Goal: Check status: Check status

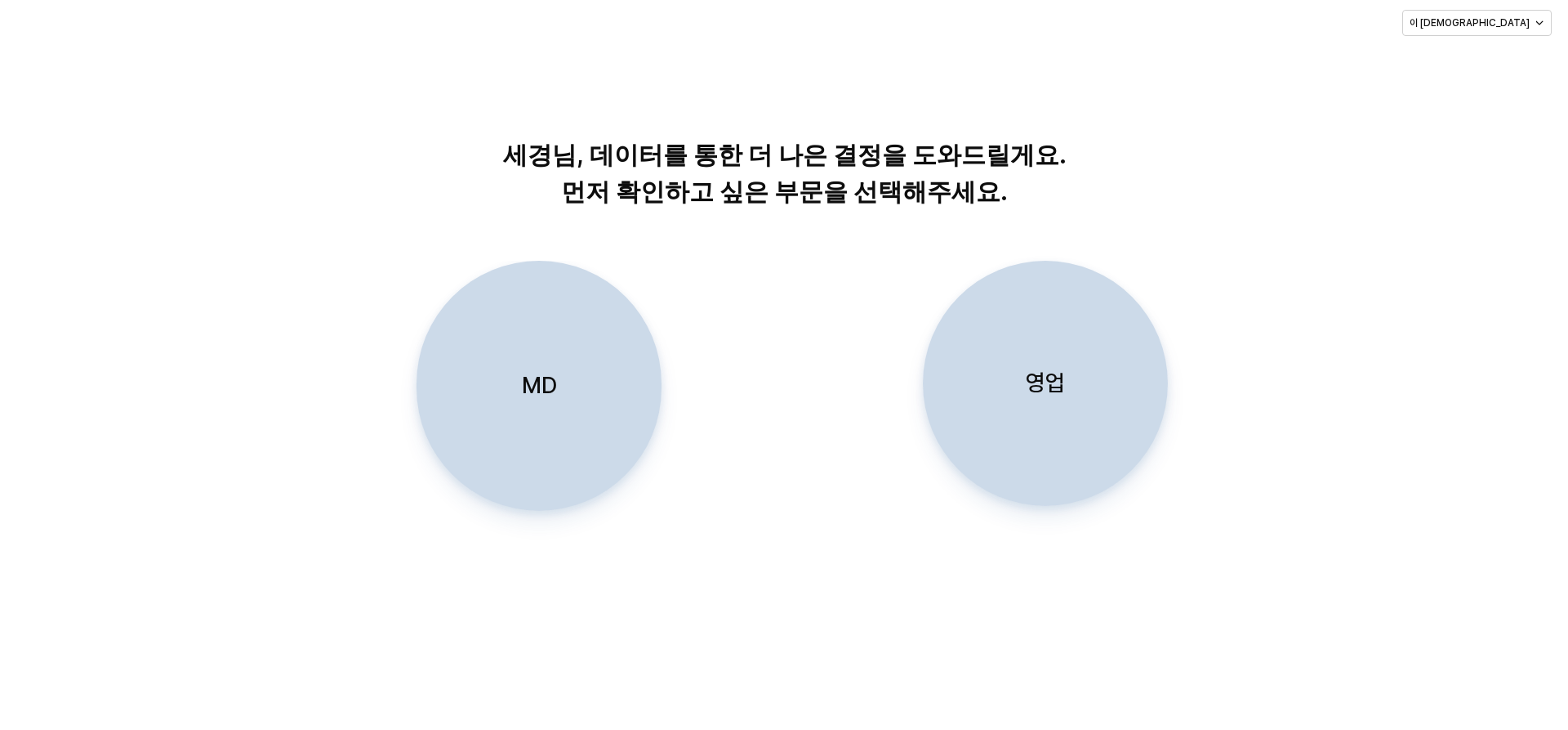
click at [997, 341] on div "영업" at bounding box center [1045, 383] width 230 height 243
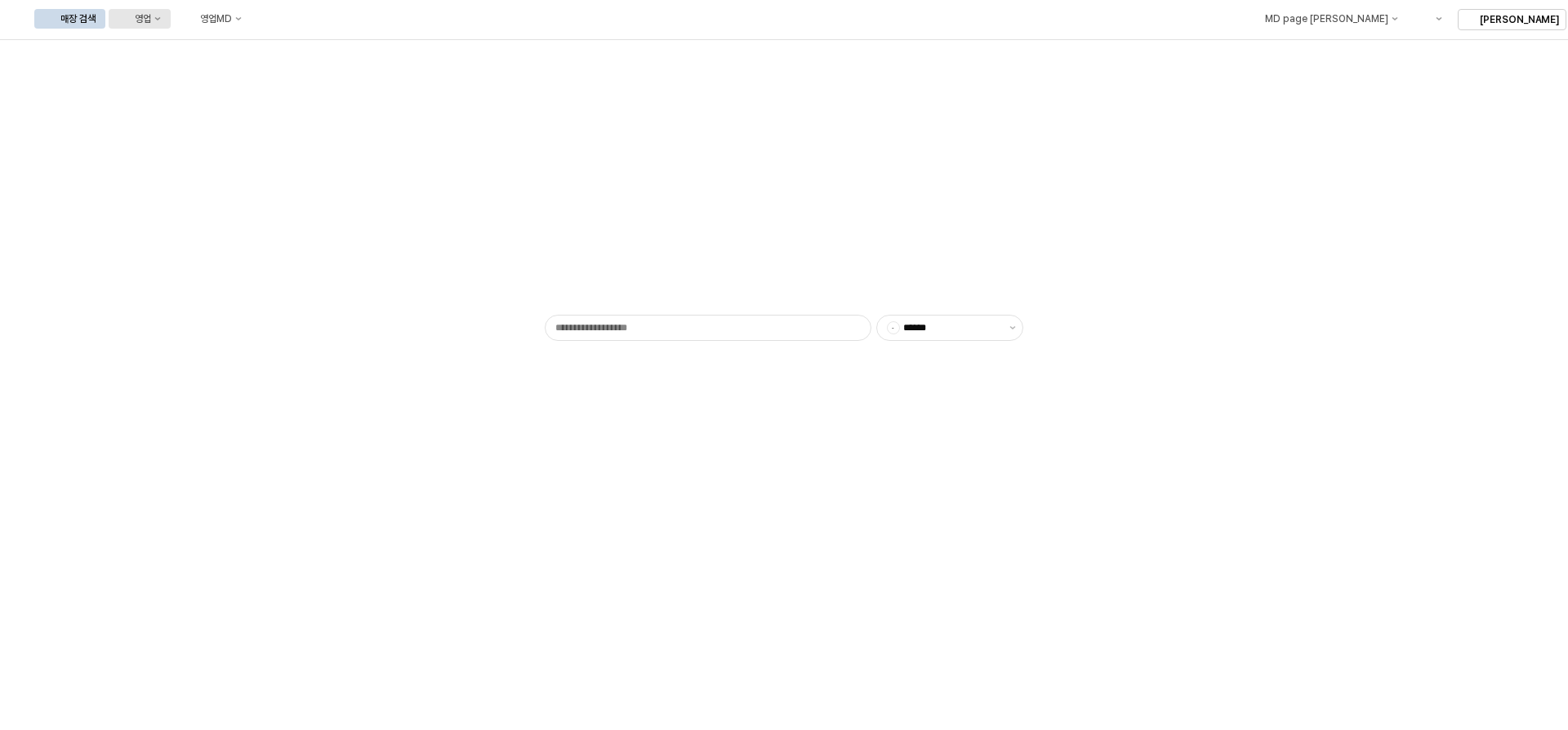
click at [151, 20] on div "영업" at bounding box center [143, 19] width 16 height 12
click at [306, 55] on div "목표매출 달성현황" at bounding box center [321, 49] width 87 height 13
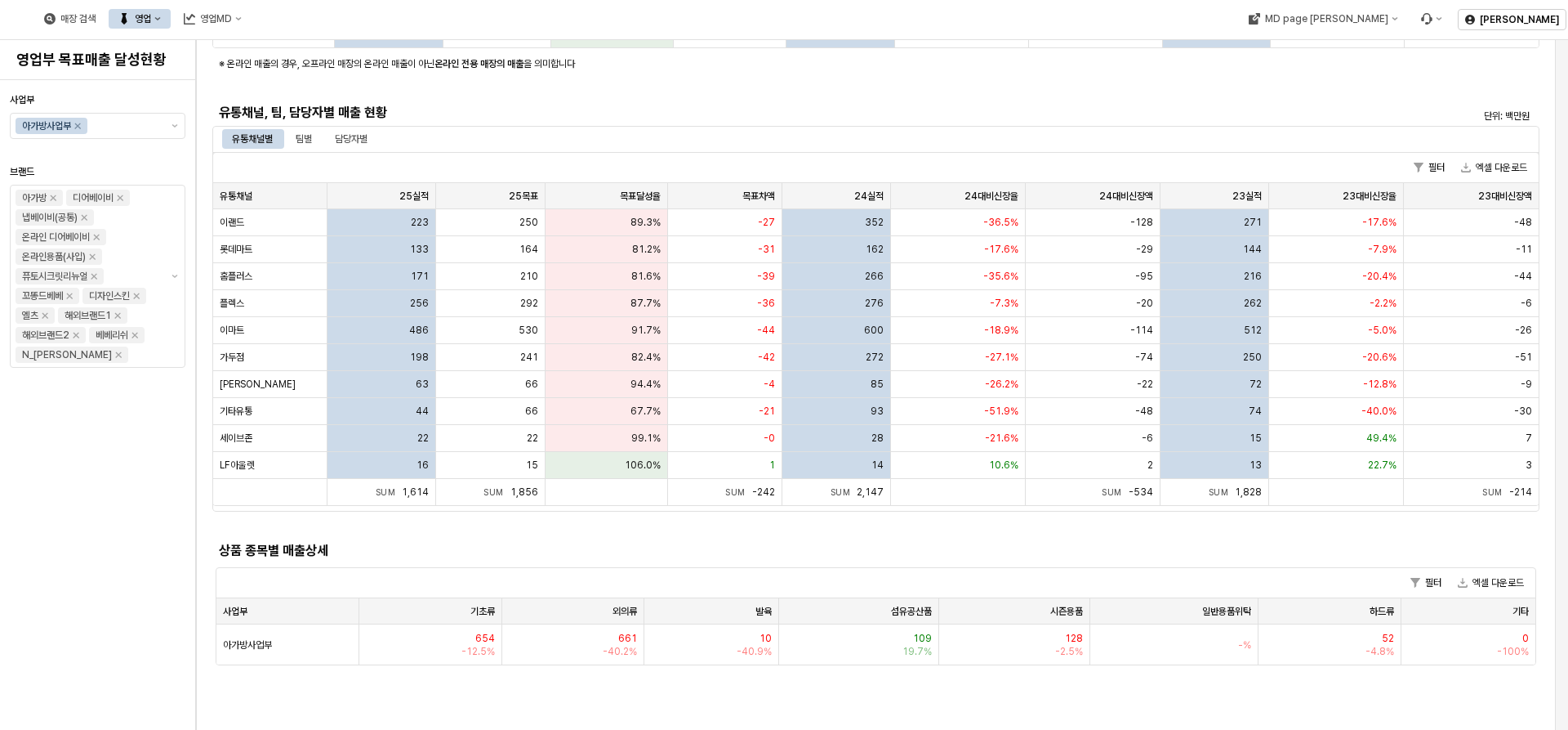
scroll to position [408, 0]
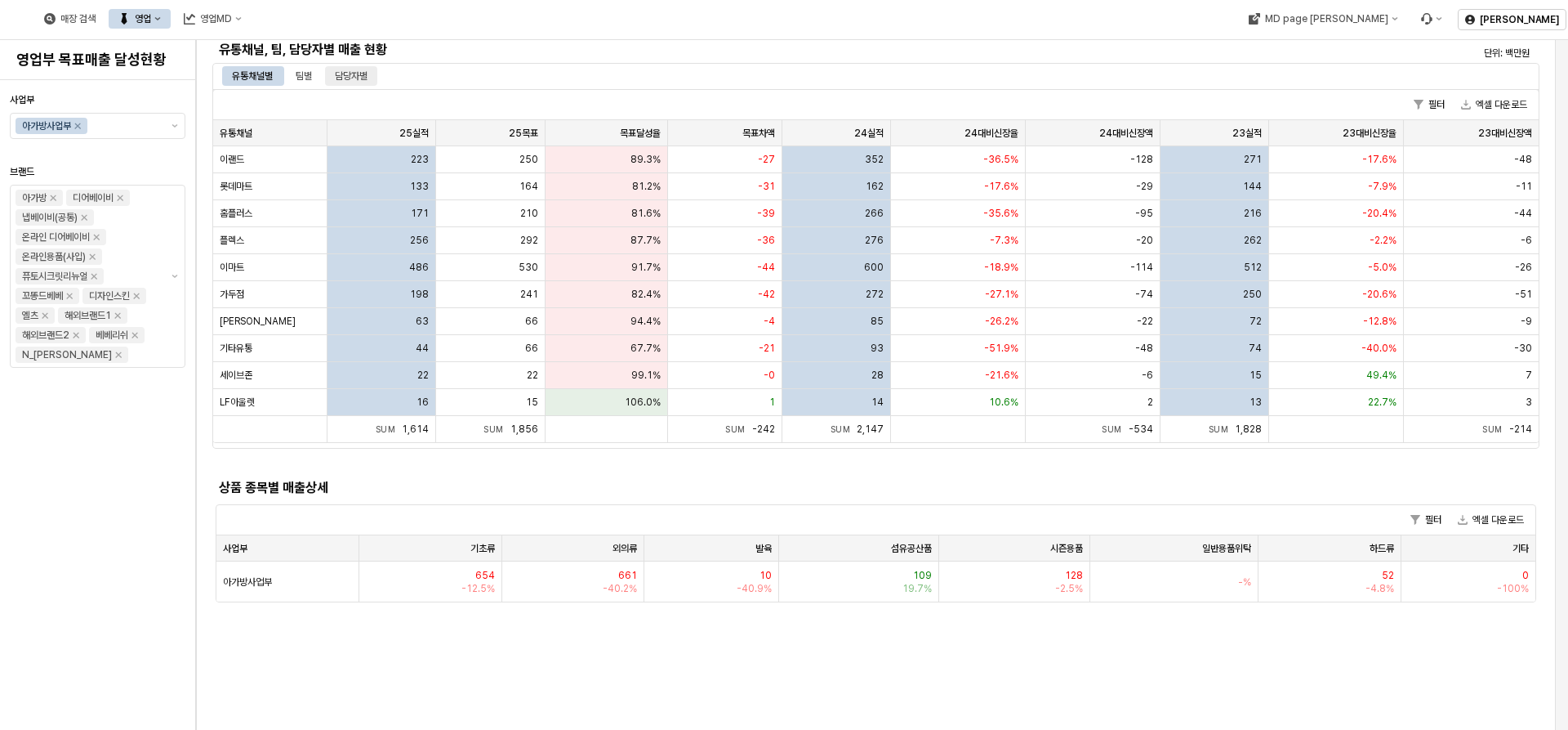
click at [357, 80] on div "담당자별" at bounding box center [351, 76] width 33 height 20
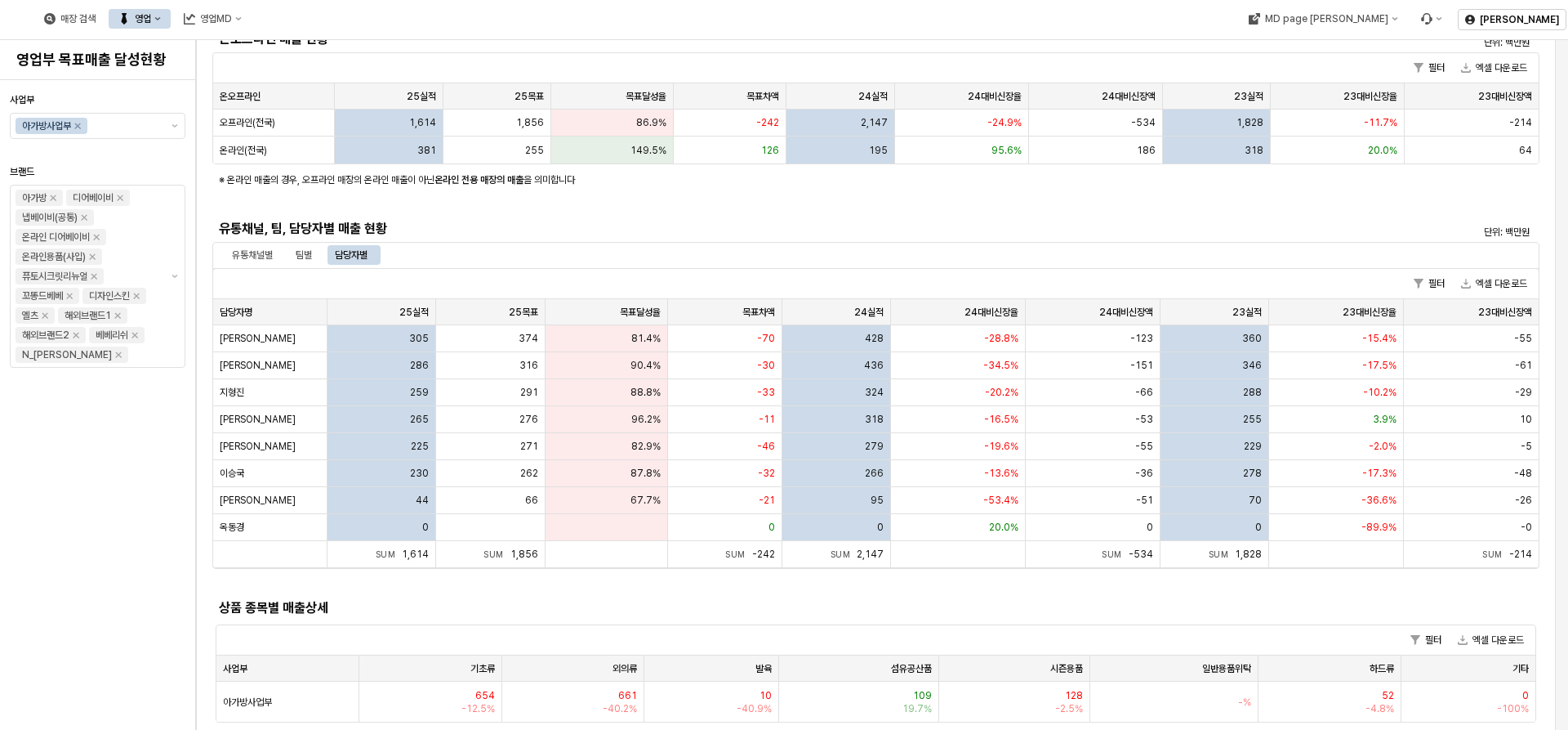
scroll to position [245, 0]
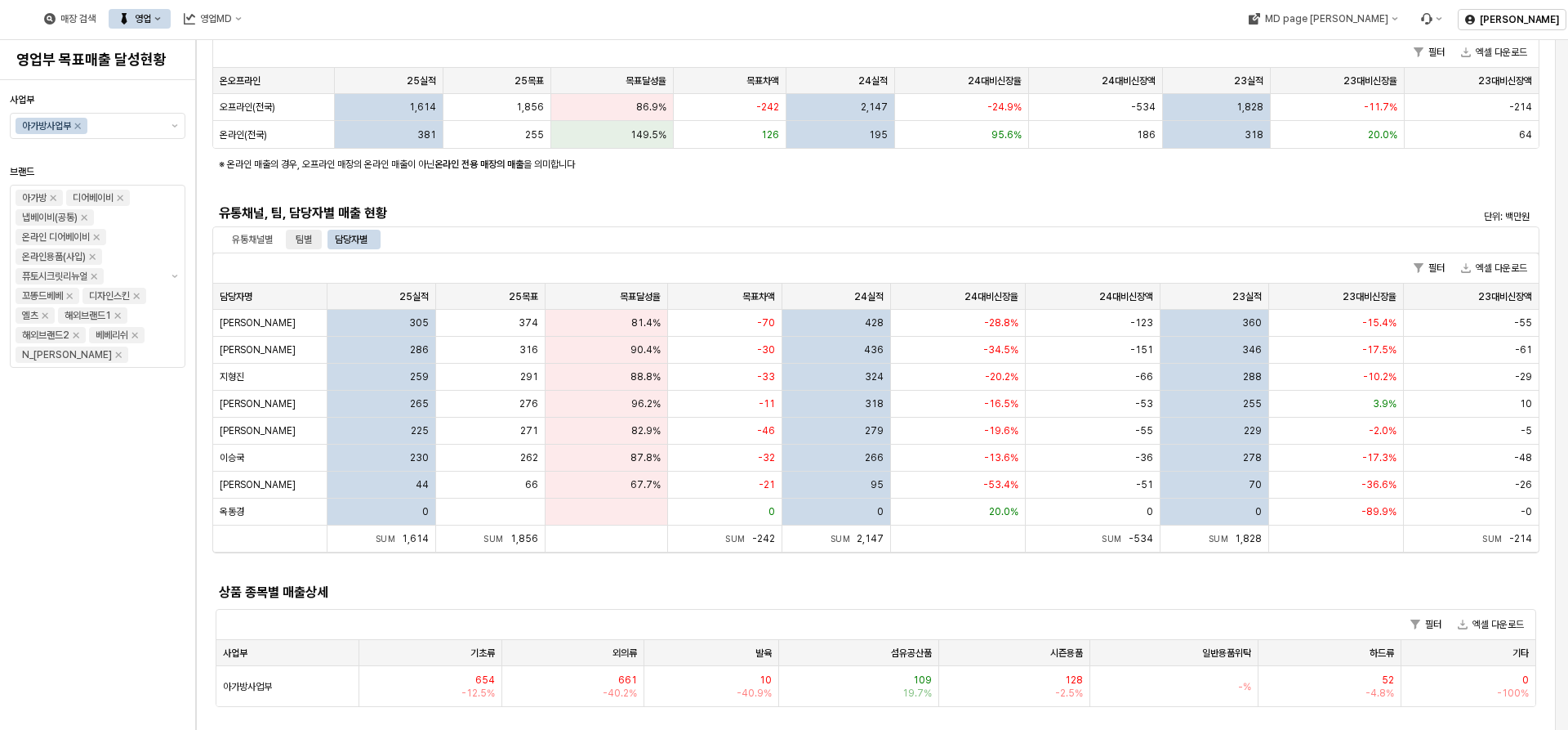
click at [312, 237] on div "팀별" at bounding box center [304, 239] width 16 height 20
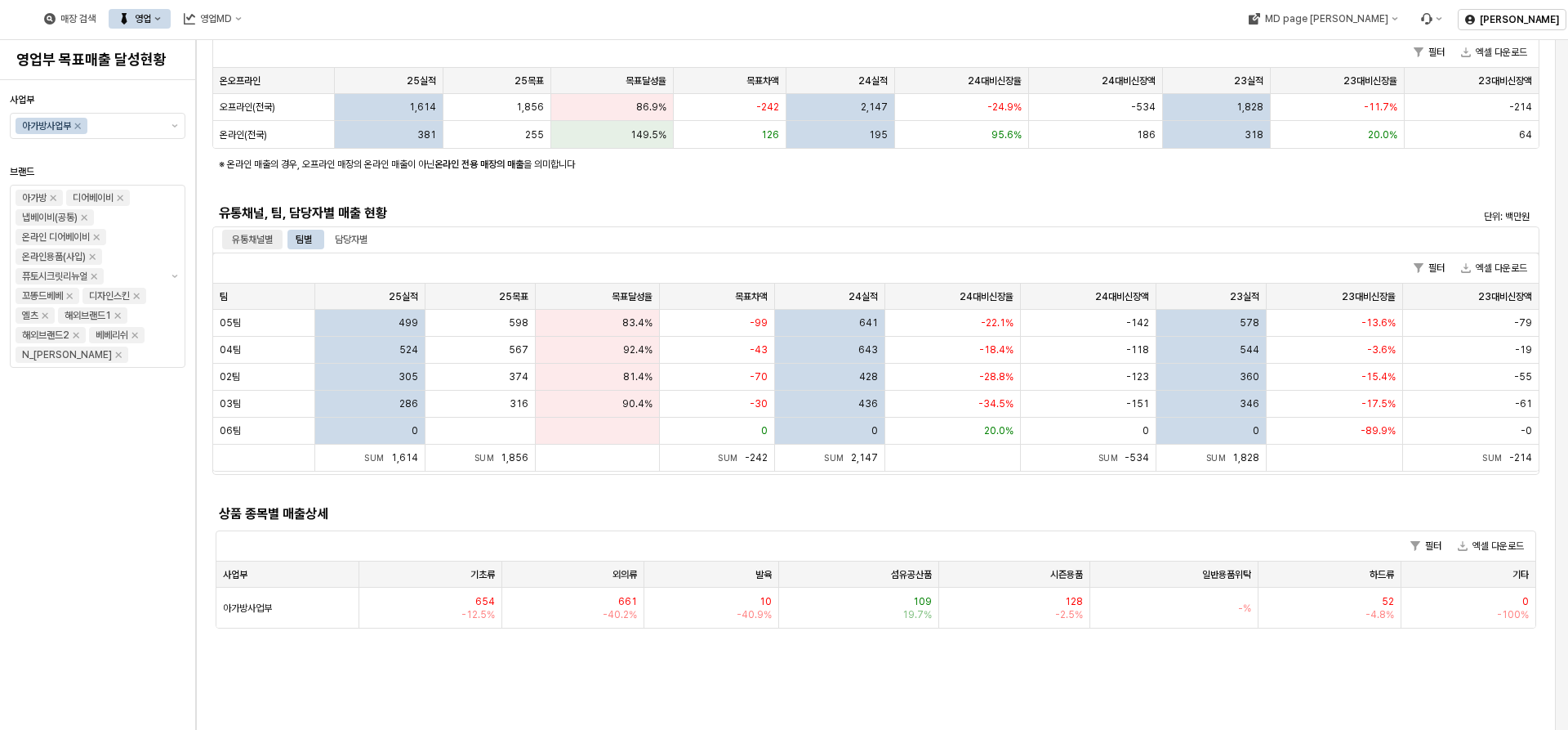
click at [236, 247] on div "유통채널별" at bounding box center [253, 239] width 41 height 20
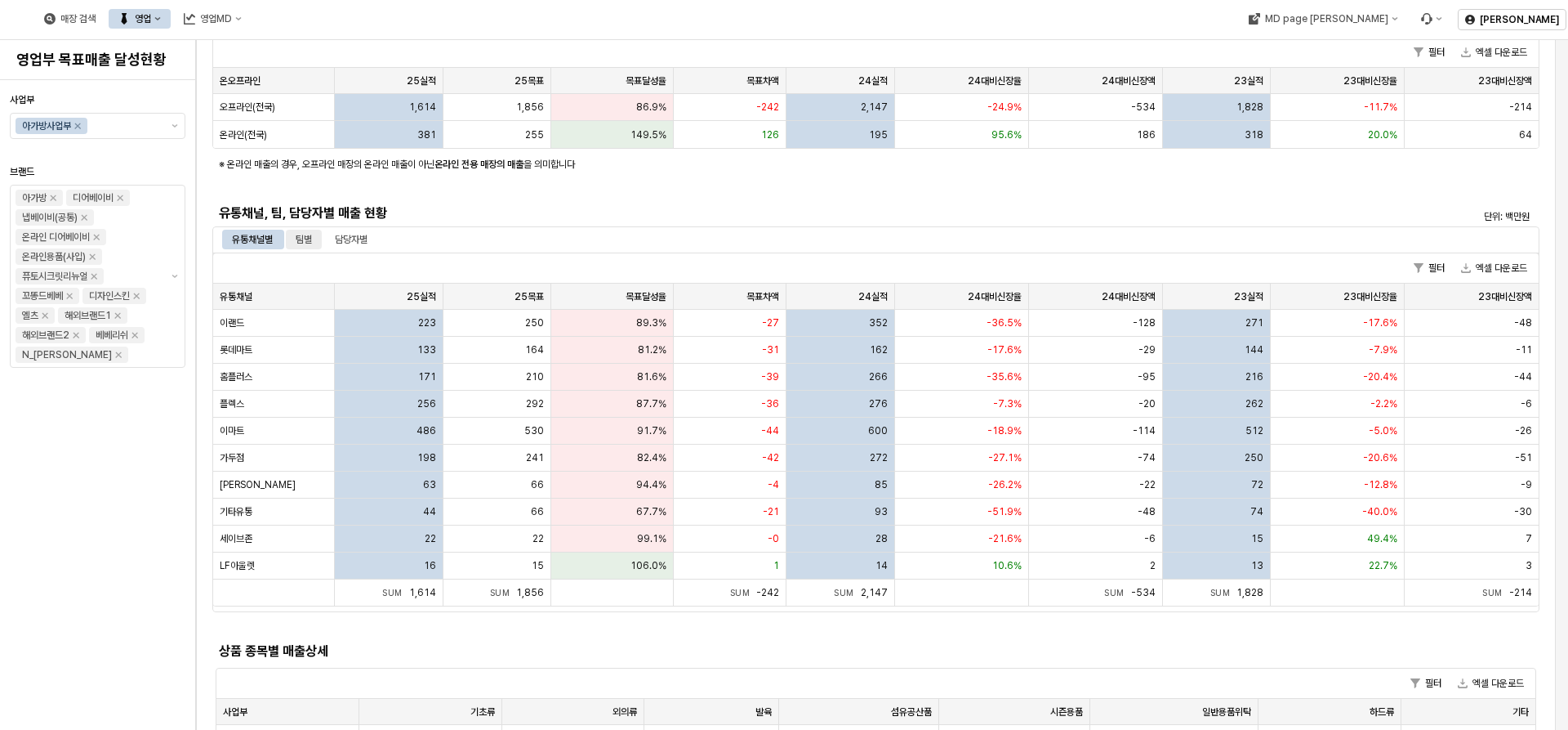
click at [318, 243] on div "팀별" at bounding box center [304, 239] width 36 height 20
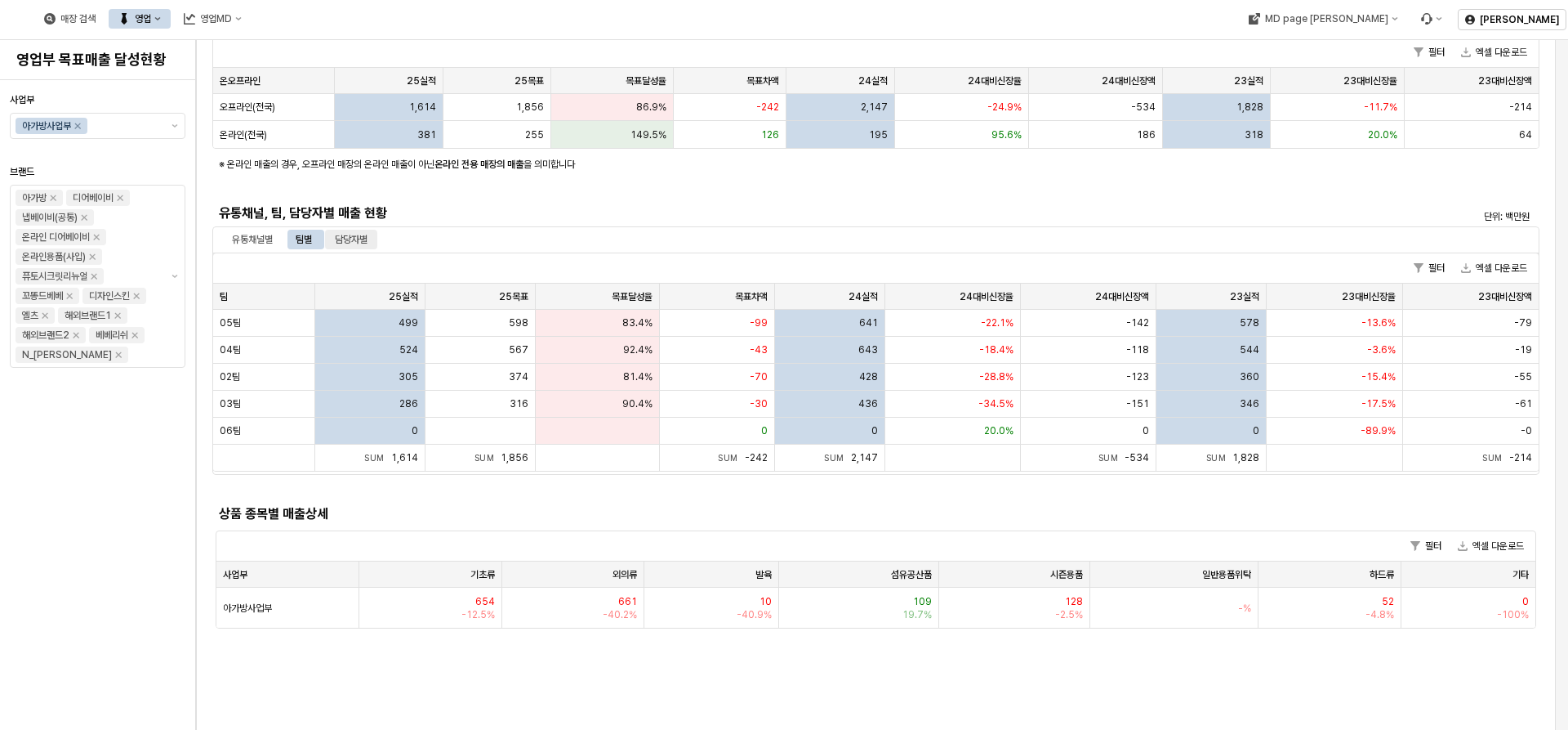
click at [353, 236] on div "담당자별" at bounding box center [351, 239] width 33 height 20
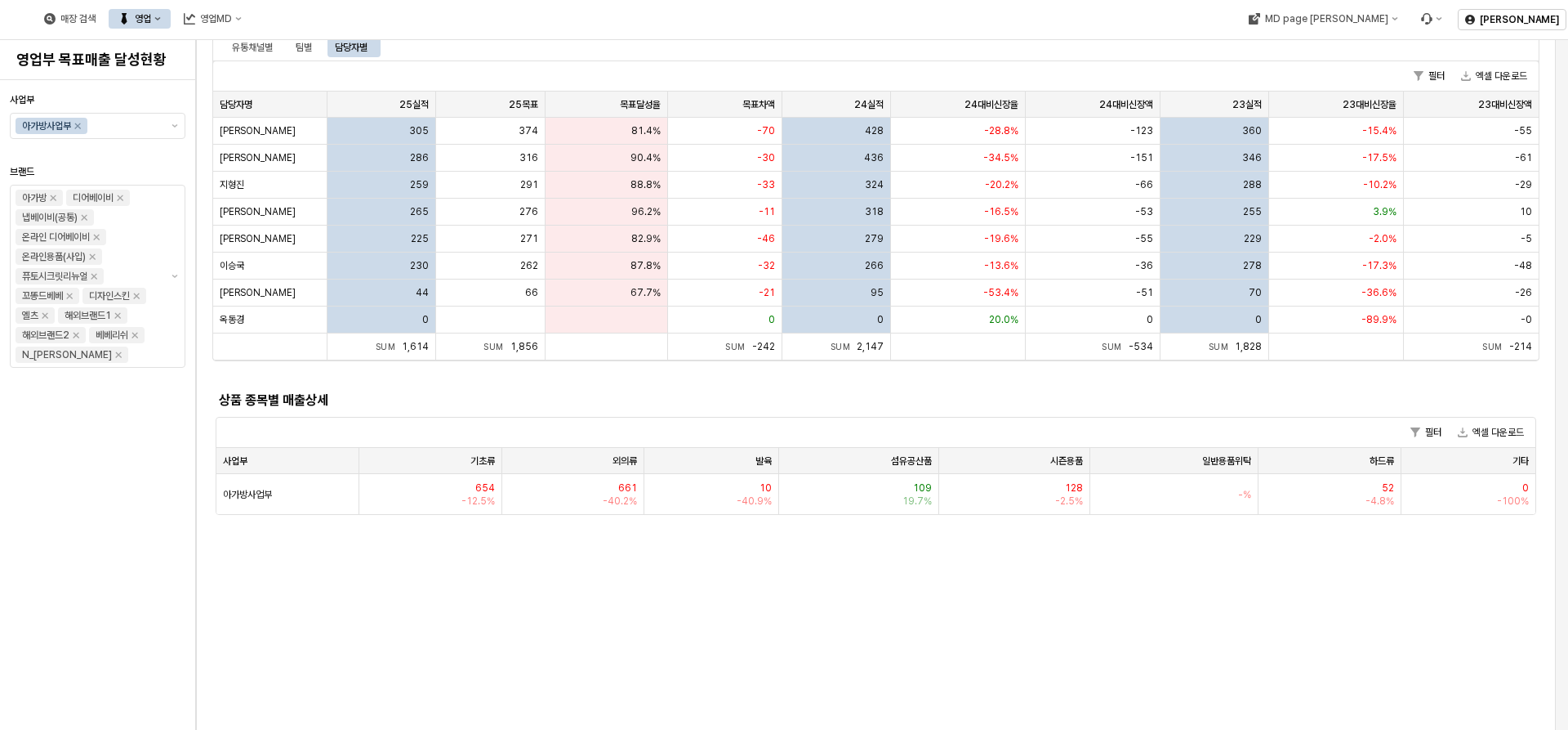
scroll to position [408, 0]
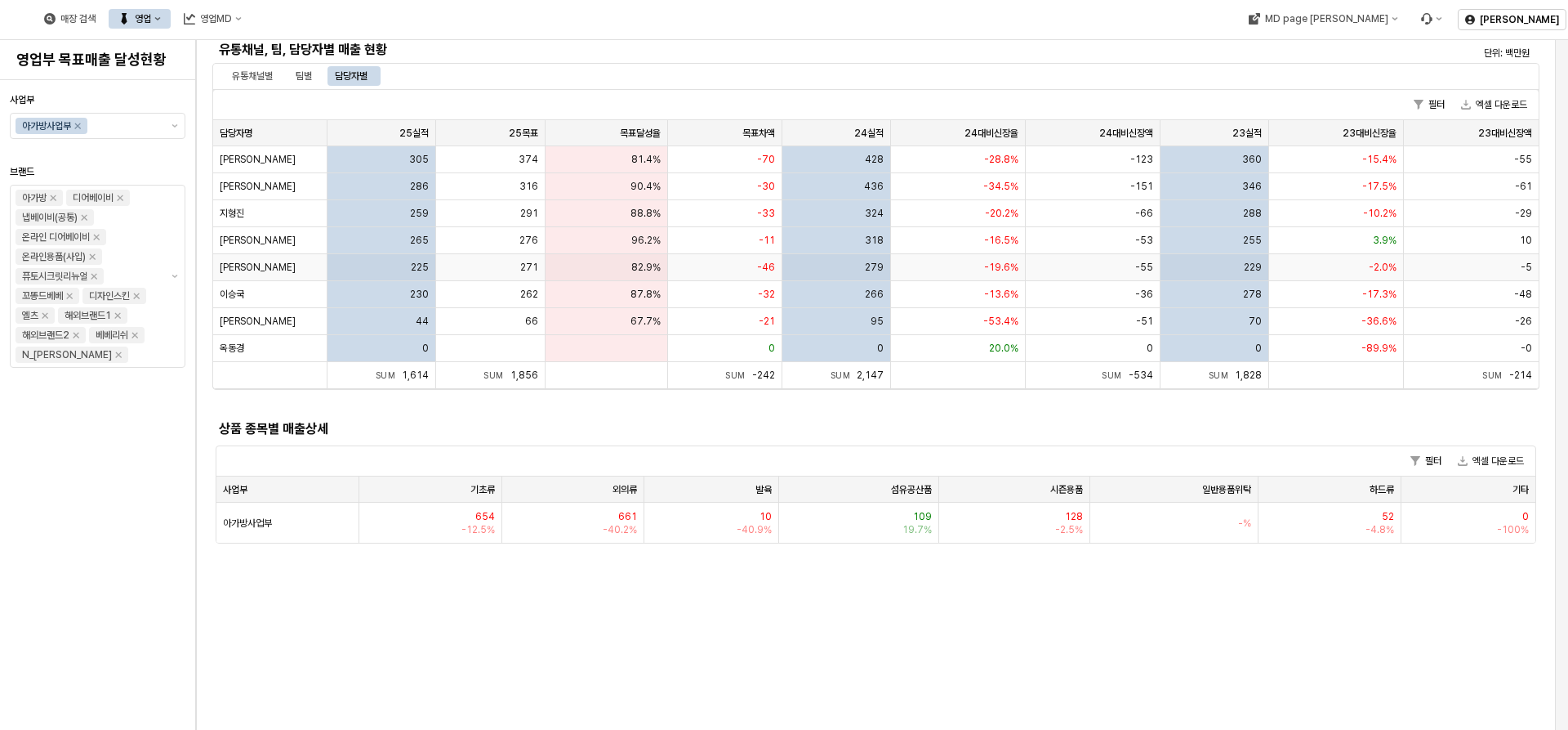
click at [242, 267] on span "[PERSON_NAME]" at bounding box center [257, 267] width 76 height 13
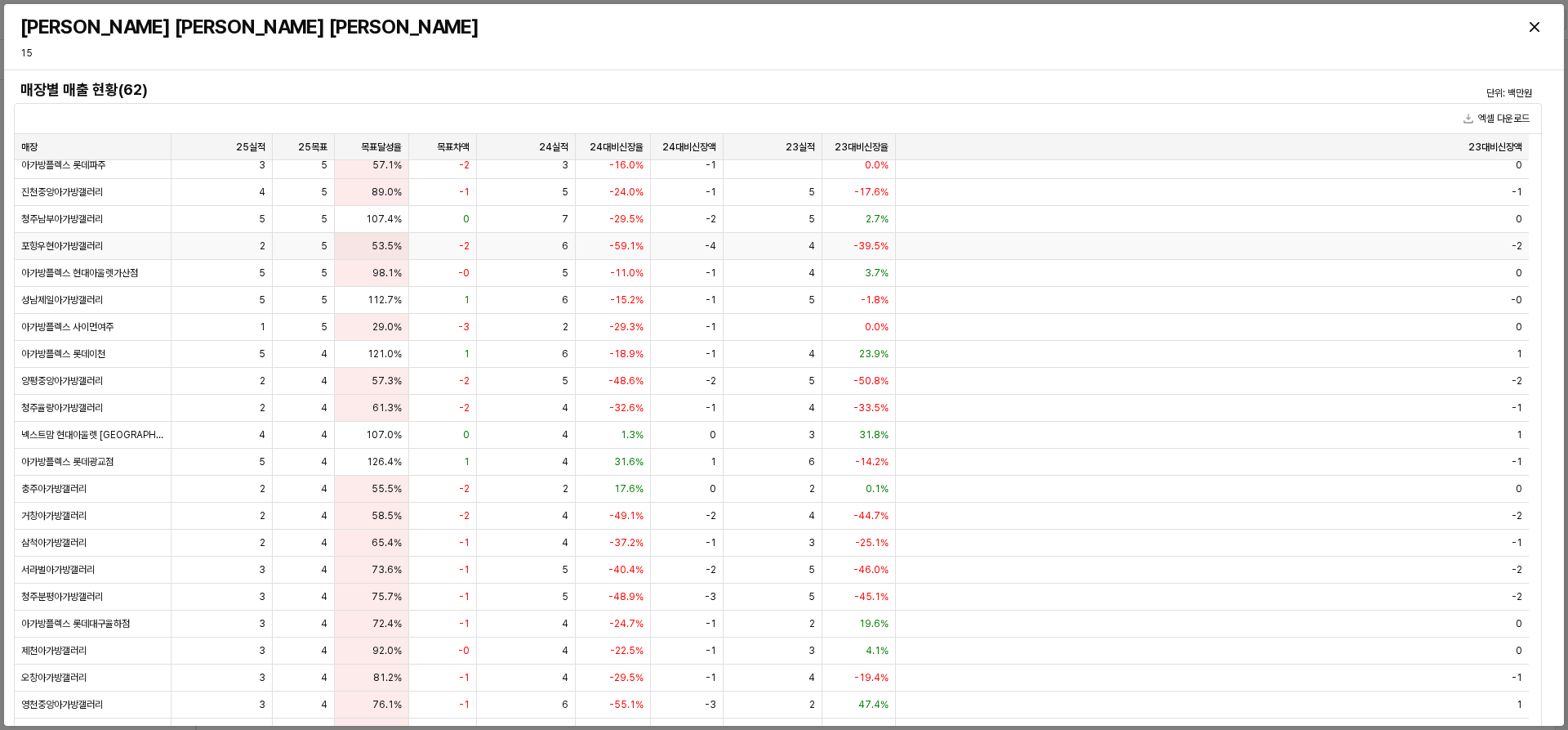
scroll to position [572, 0]
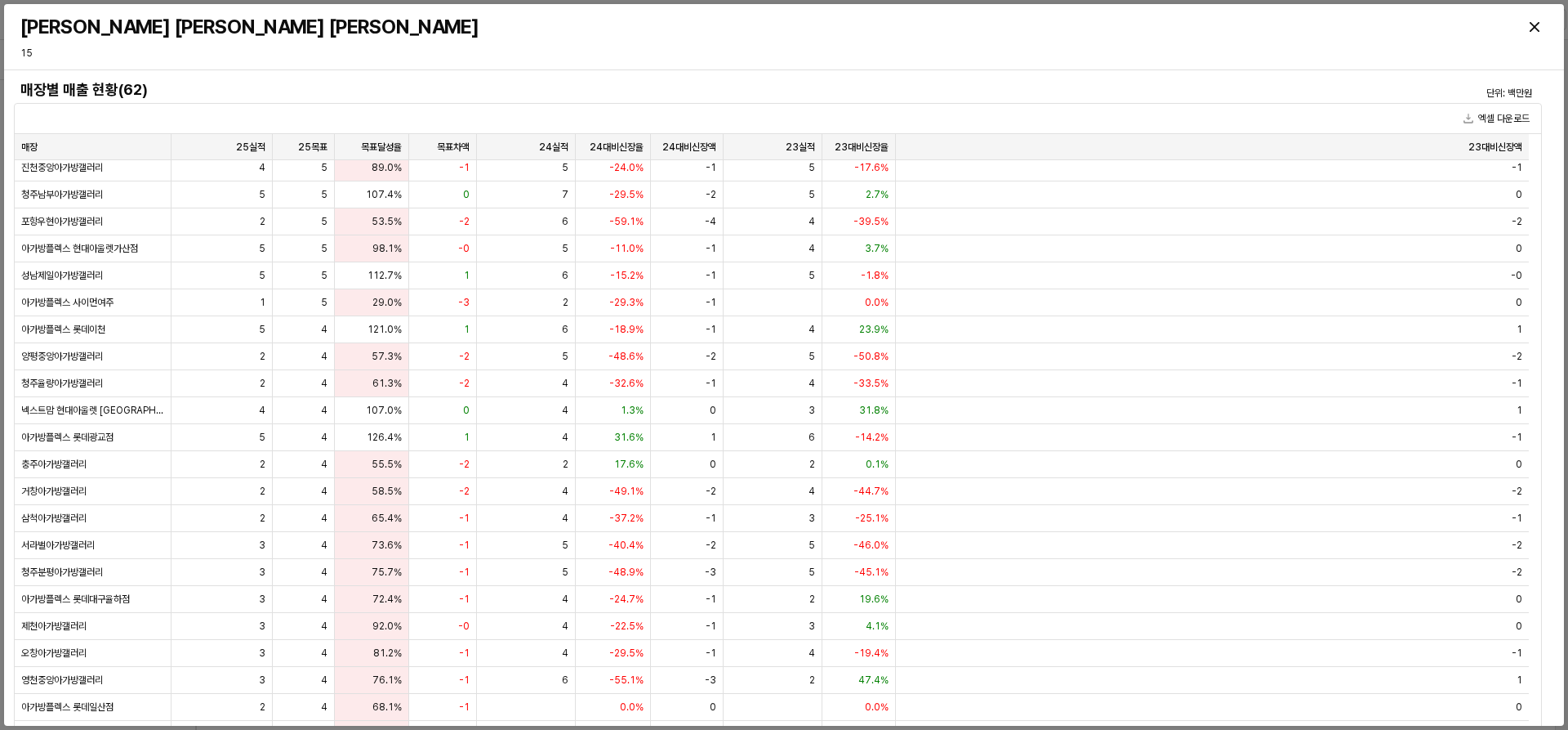
click at [740, 37] on h3 "[PERSON_NAME] [PERSON_NAME] [PERSON_NAME]" at bounding box center [591, 27] width 1142 height 23
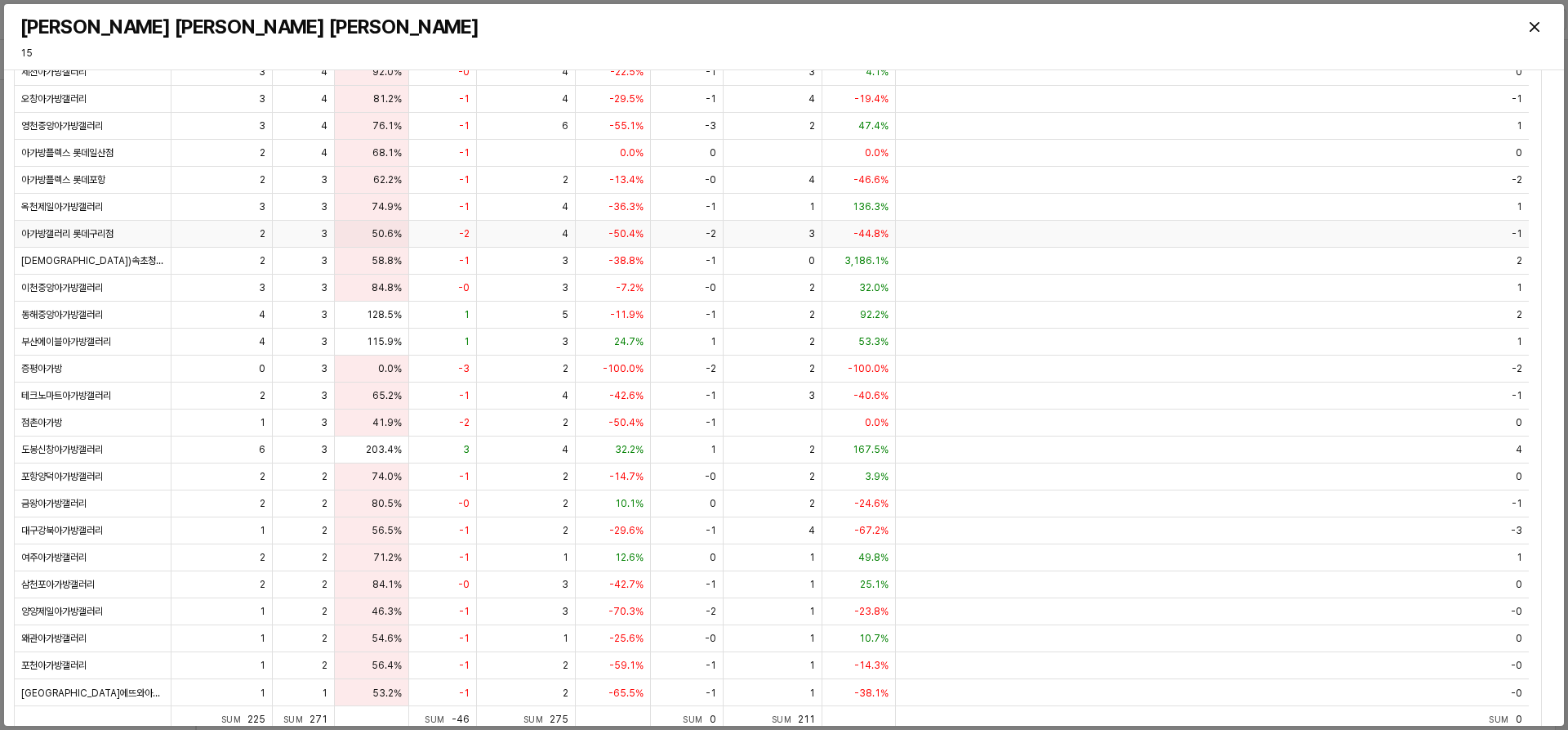
scroll to position [110, 0]
